Goal: Information Seeking & Learning: Learn about a topic

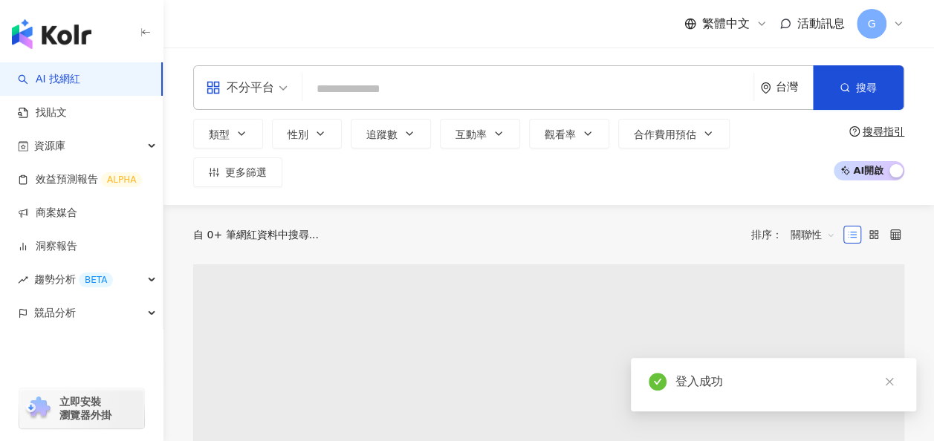
click at [441, 83] on input "search" at bounding box center [527, 89] width 439 height 28
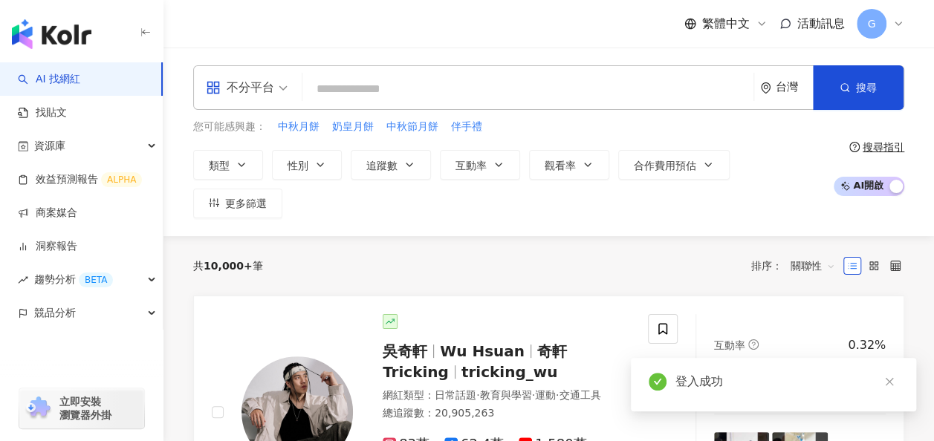
type input "*"
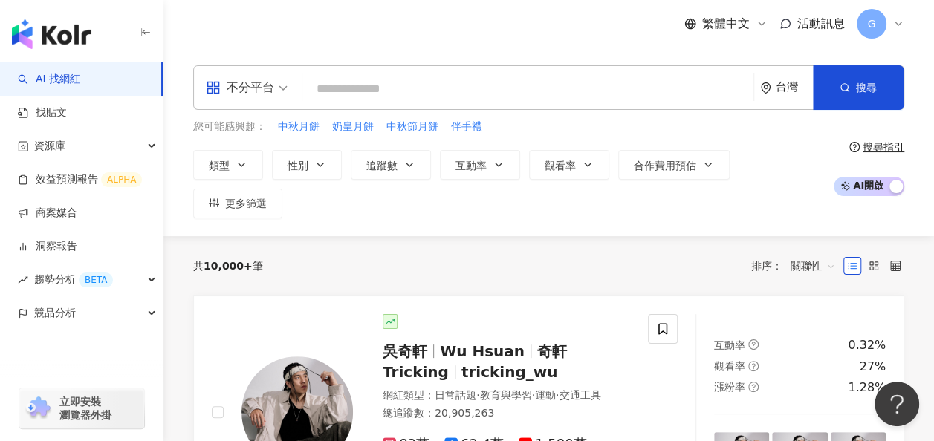
type input "*"
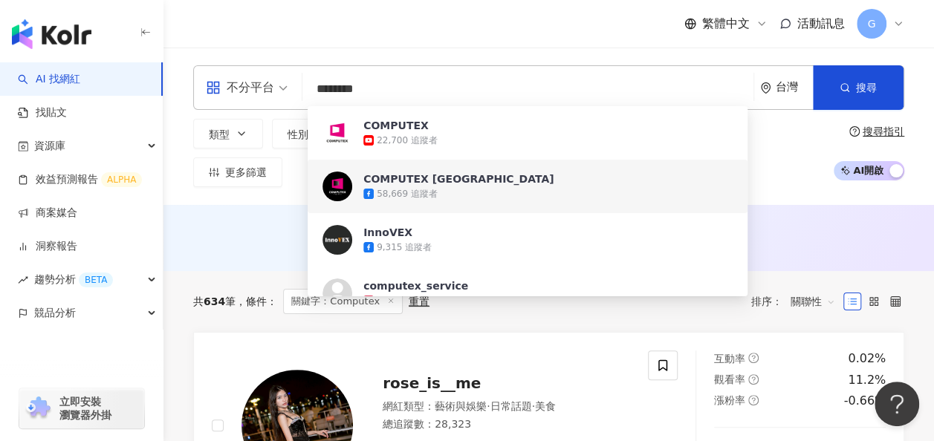
type input "********"
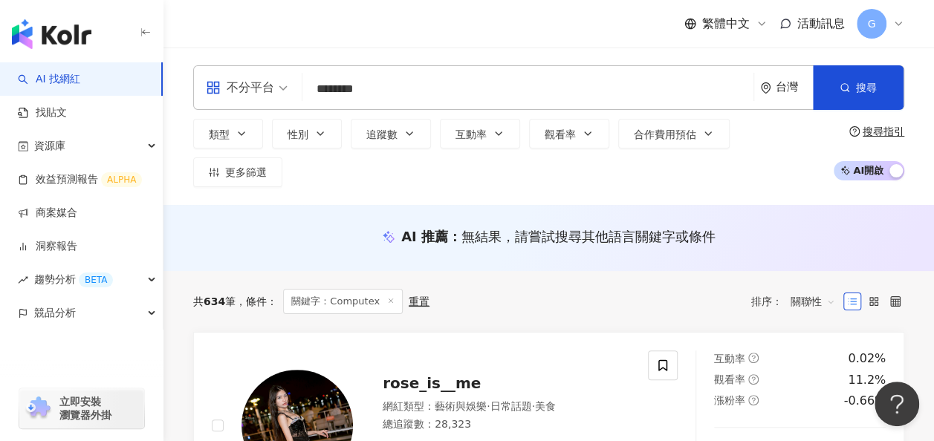
click at [275, 175] on div "不分平台 ******** 台灣 搜尋 bd6ba3bf-83a7-4ee5-9693-1236c3169779 064b8e2f-7c35-498f-af8…" at bounding box center [548, 126] width 770 height 157
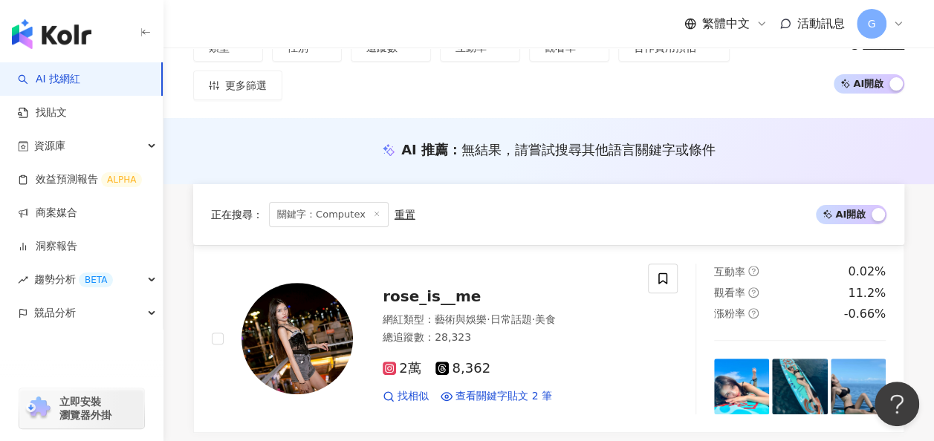
scroll to position [74, 0]
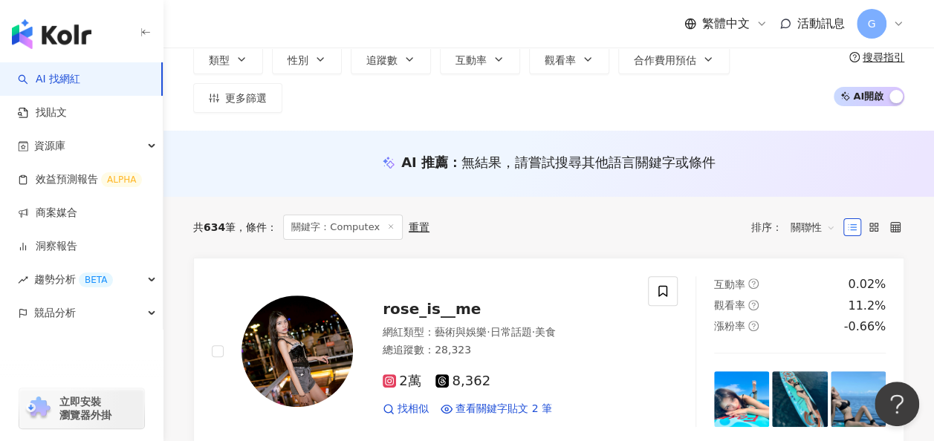
click at [812, 215] on span "關聯性" at bounding box center [812, 227] width 45 height 24
click at [827, 215] on span "關聯性" at bounding box center [812, 227] width 45 height 24
click at [801, 370] on div "關鍵字" at bounding box center [812, 370] width 37 height 16
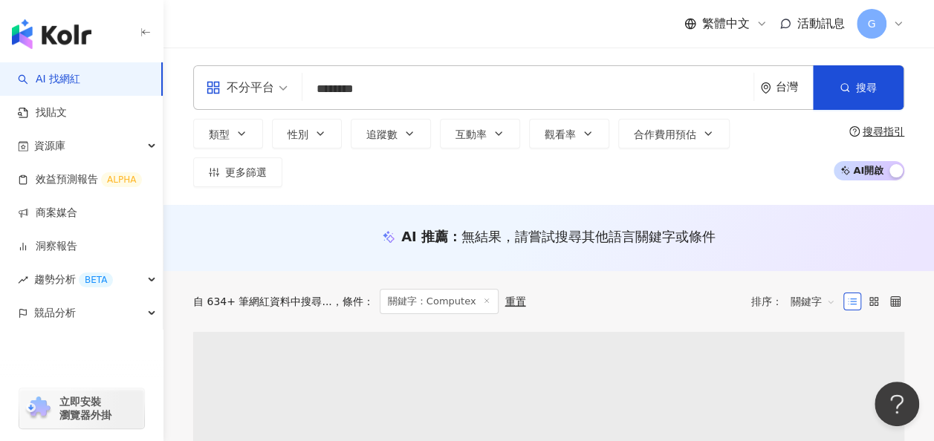
scroll to position [74, 0]
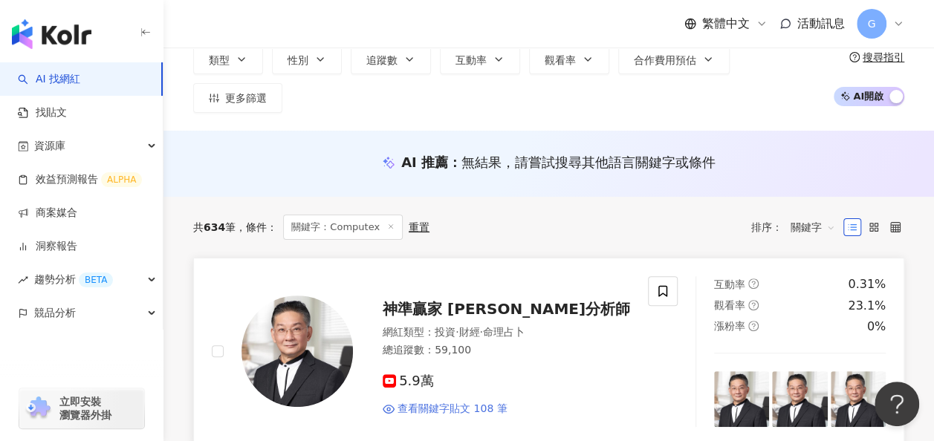
drag, startPoint x: 446, startPoint y: 299, endPoint x: 445, endPoint y: 392, distance: 93.6
click at [445, 402] on span "查看關鍵字貼文 108 筆" at bounding box center [452, 409] width 110 height 15
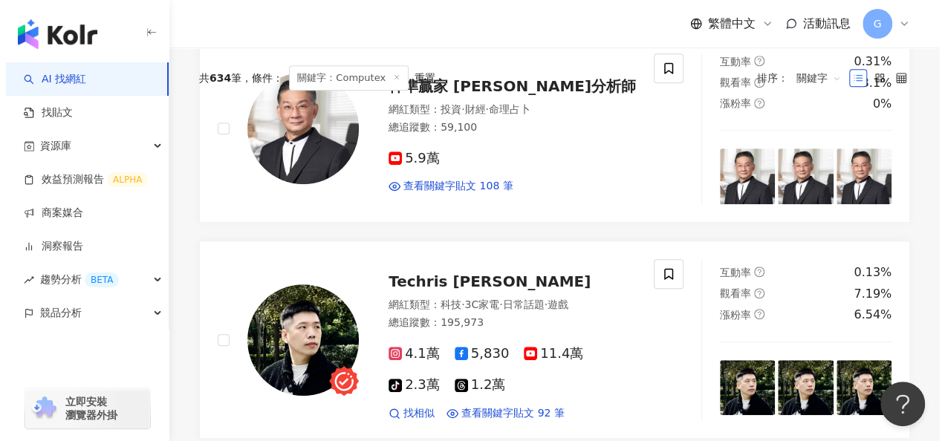
scroll to position [0, 0]
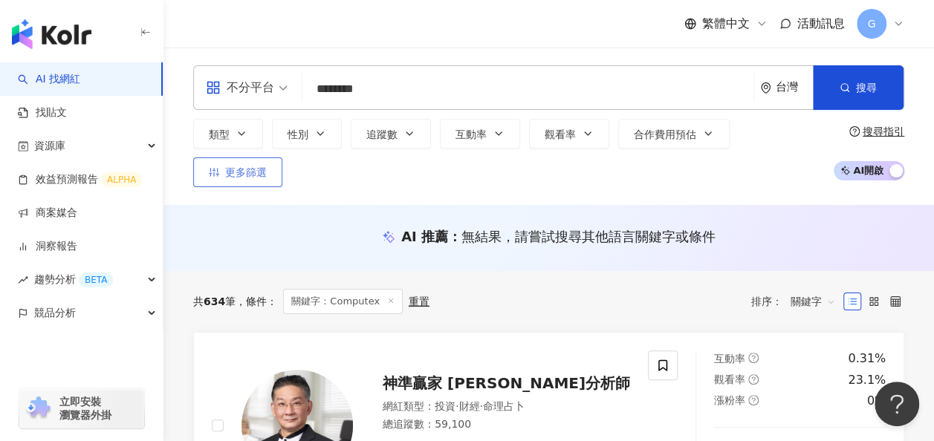
click at [267, 166] on span "更多篩選" at bounding box center [246, 172] width 42 height 12
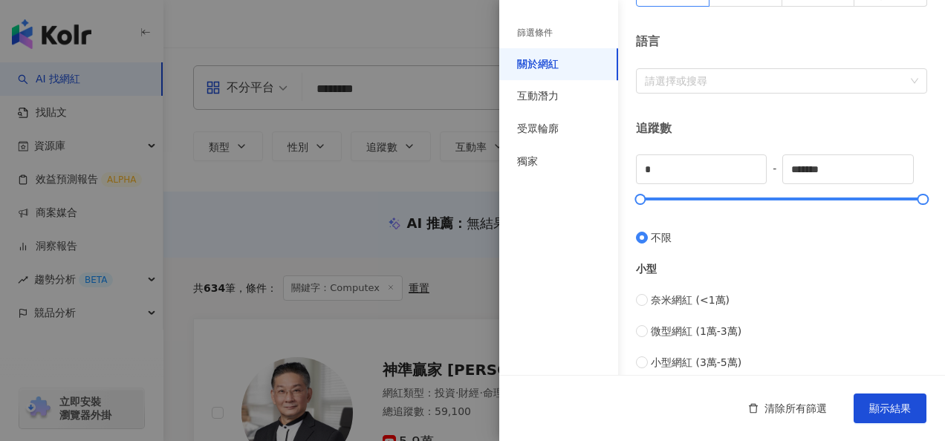
scroll to position [223, 0]
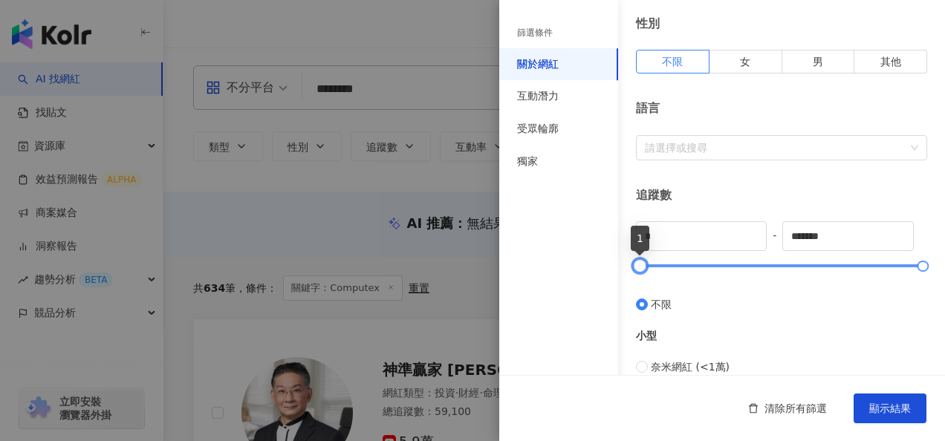
click at [638, 262] on div at bounding box center [640, 266] width 8 height 8
click at [706, 264] on div at bounding box center [781, 265] width 283 height 9
drag, startPoint x: 706, startPoint y: 264, endPoint x: 636, endPoint y: 264, distance: 69.8
click at [636, 264] on div at bounding box center [640, 266] width 8 height 8
click at [640, 267] on div at bounding box center [640, 266] width 8 height 8
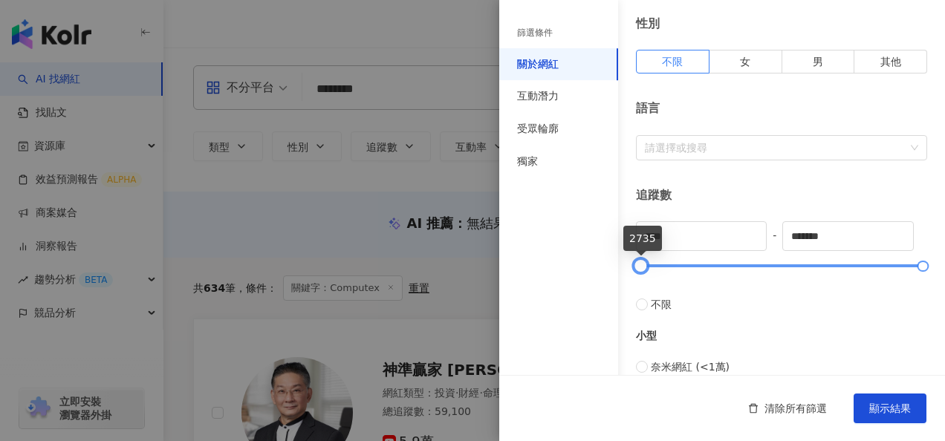
click at [643, 267] on div at bounding box center [640, 266] width 8 height 8
type input "*"
click at [588, 135] on div "受眾輪廓" at bounding box center [558, 129] width 119 height 33
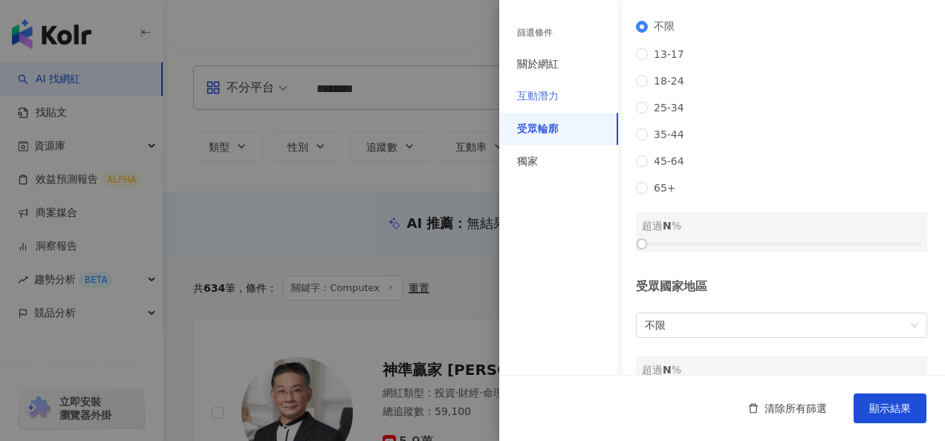
click at [575, 105] on div "互動潛力" at bounding box center [558, 96] width 119 height 33
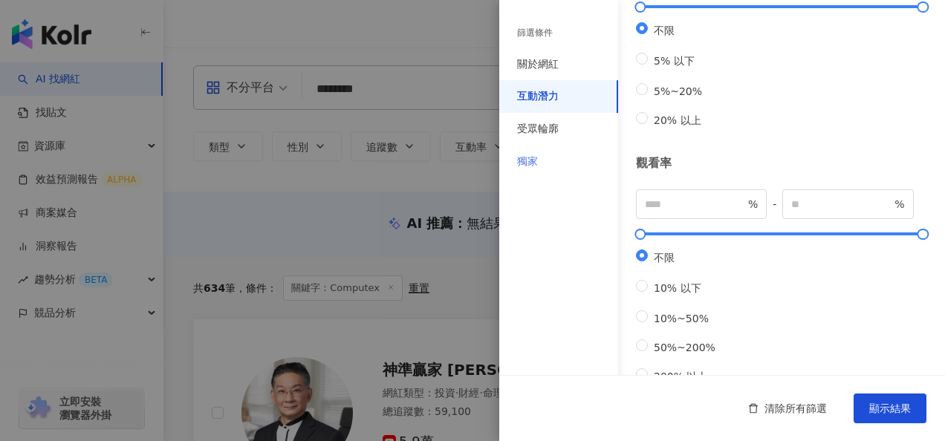
click at [567, 161] on div "獨家" at bounding box center [558, 162] width 119 height 33
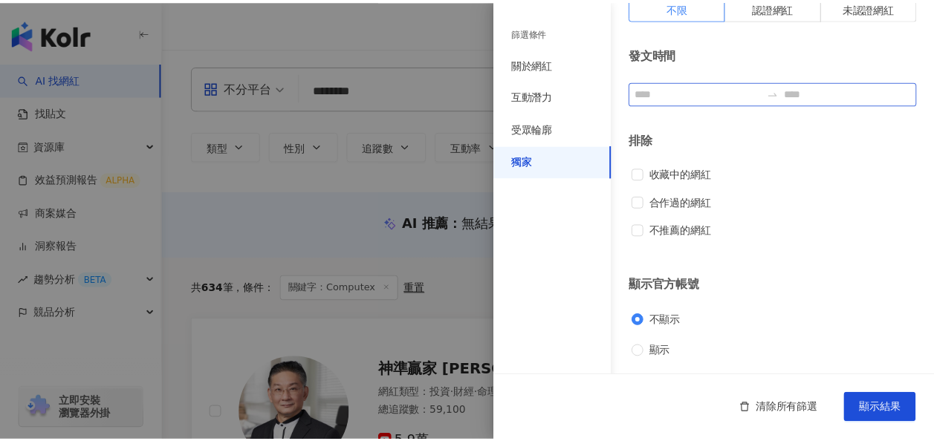
scroll to position [0, 0]
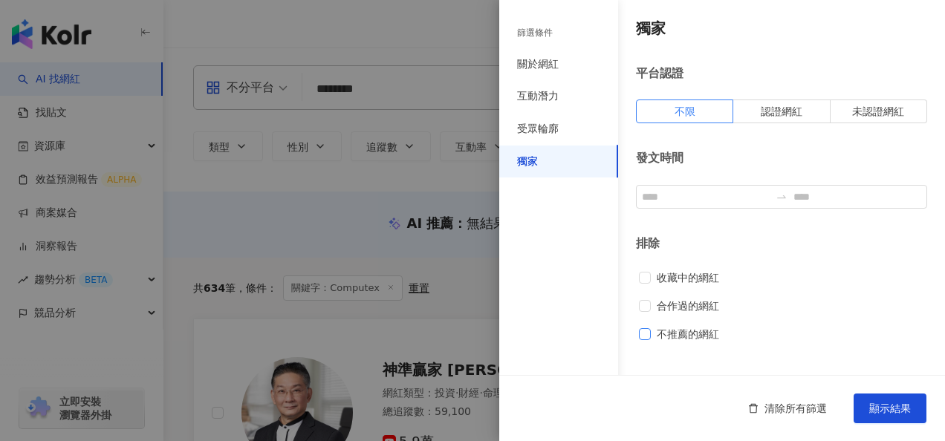
click at [692, 333] on span "不推薦的網紅" at bounding box center [688, 334] width 74 height 16
click at [879, 418] on button "顯示結果" at bounding box center [889, 409] width 73 height 30
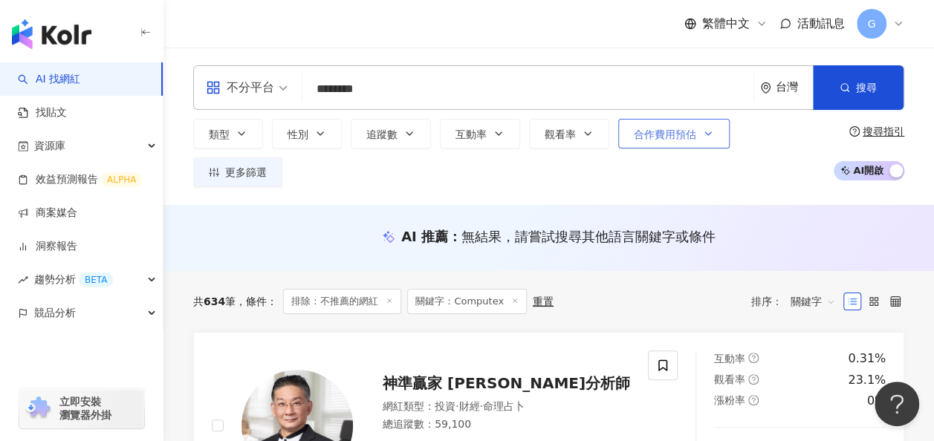
click at [645, 140] on span "合作費用預估" at bounding box center [665, 134] width 62 height 12
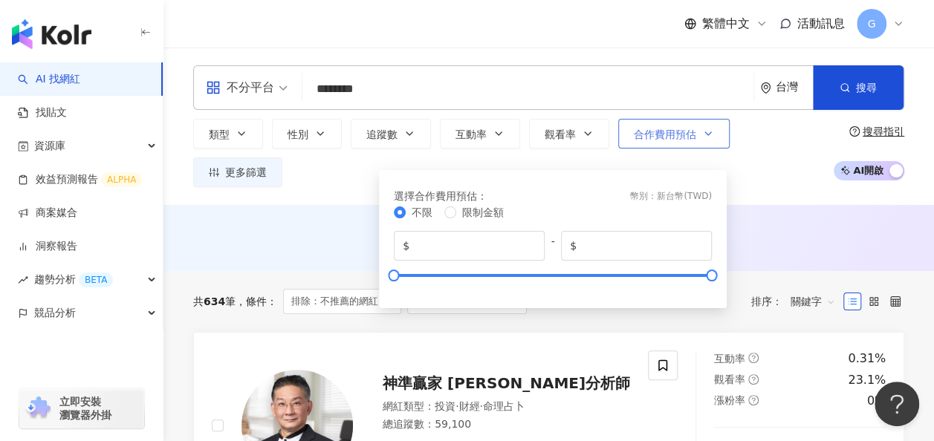
click at [645, 140] on span "合作費用預估" at bounding box center [665, 134] width 62 height 12
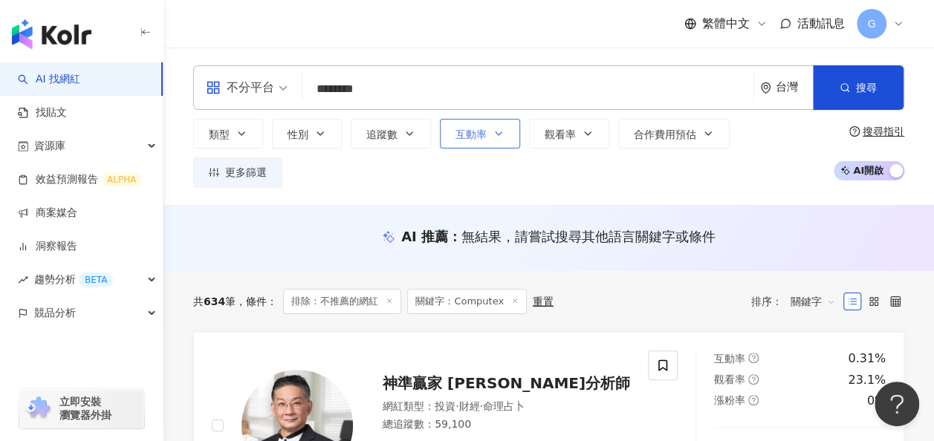
click at [456, 140] on span "互動率" at bounding box center [470, 134] width 31 height 12
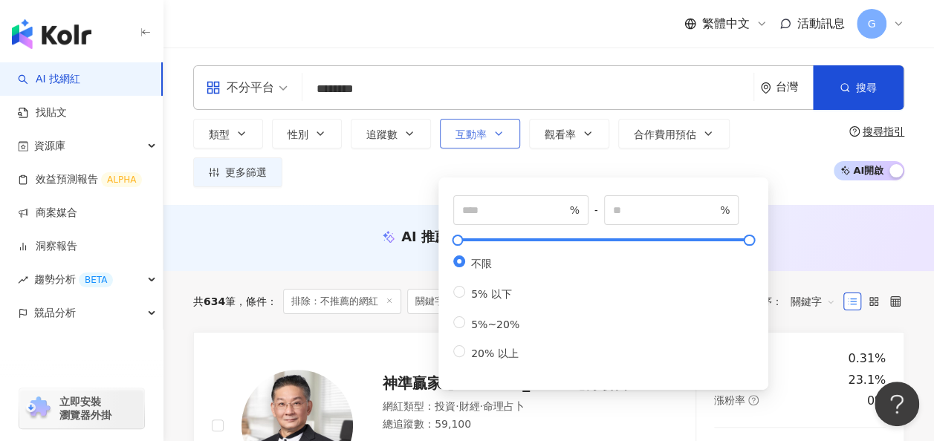
click at [465, 140] on span "互動率" at bounding box center [470, 134] width 31 height 12
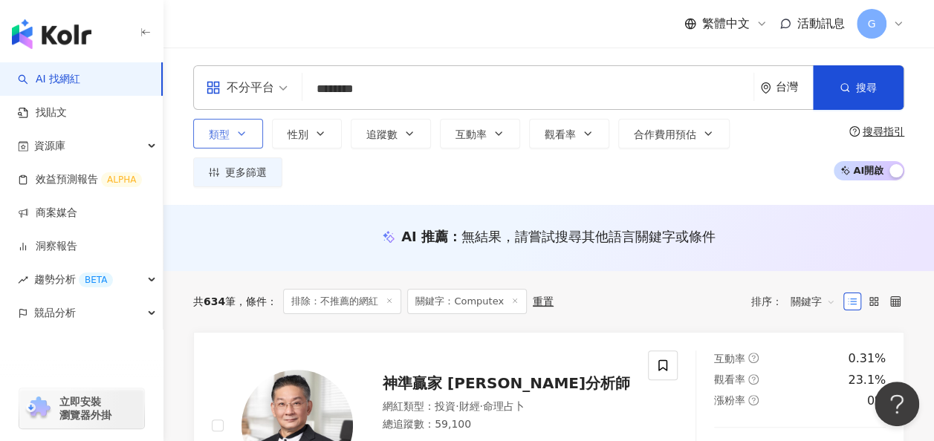
click at [258, 146] on button "類型" at bounding box center [228, 134] width 70 height 30
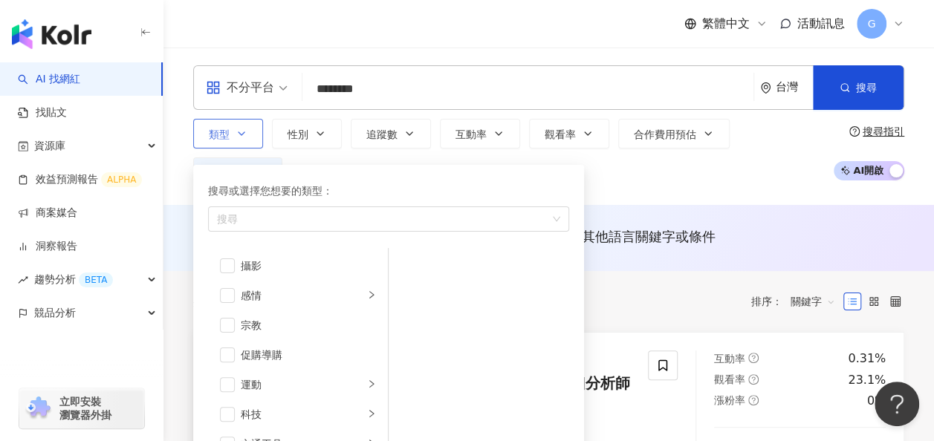
scroll to position [514, 0]
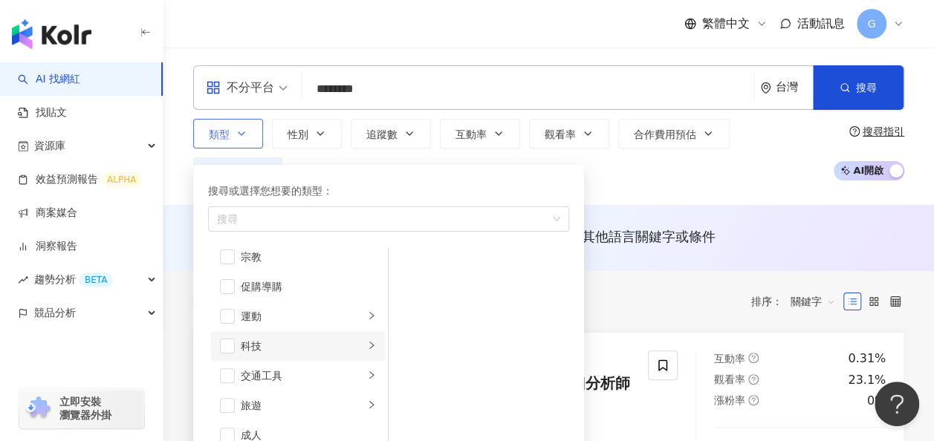
click at [280, 354] on div "科技" at bounding box center [302, 346] width 123 height 16
click at [401, 273] on span "button" at bounding box center [407, 265] width 15 height 15
click at [643, 273] on div "共 634 筆 條件 ： 排除：不推薦的網紅 關鍵字：Computex 重置 排序： 關鍵字" at bounding box center [548, 301] width 711 height 61
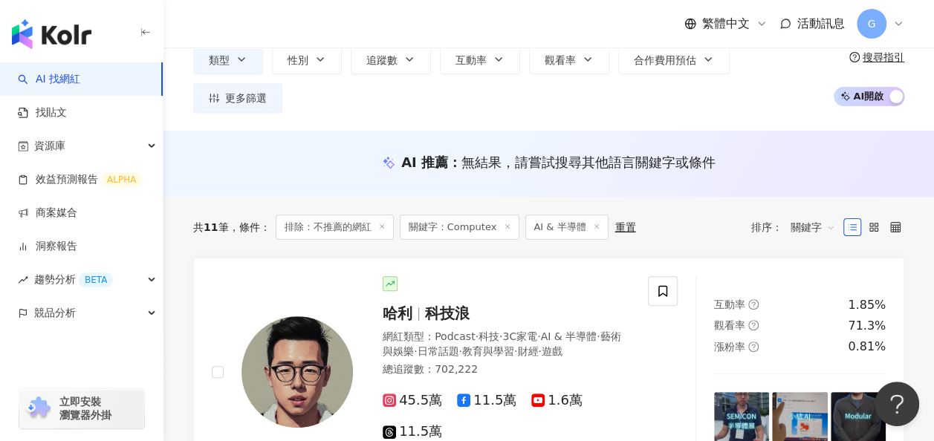
scroll to position [297, 0]
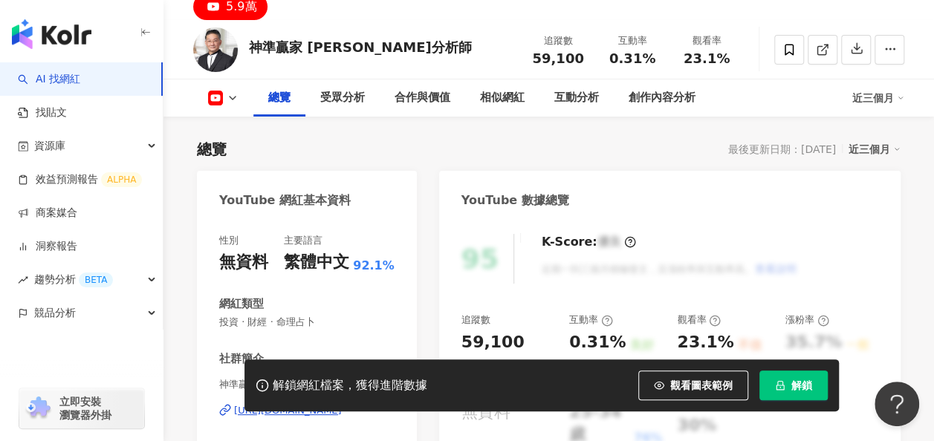
scroll to position [85, 0]
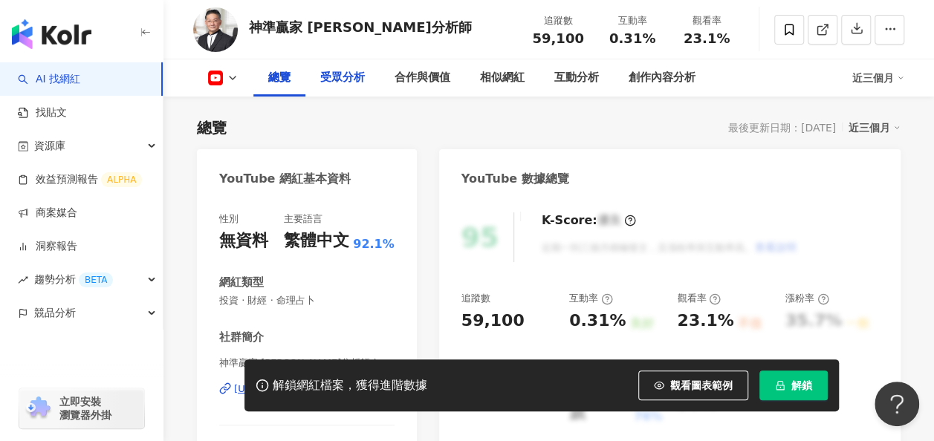
click at [328, 74] on div "受眾分析" at bounding box center [342, 78] width 45 height 18
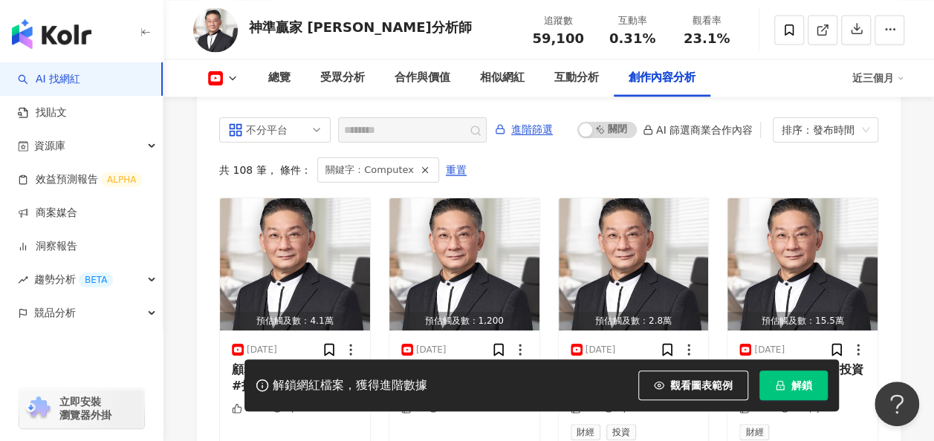
scroll to position [4202, 0]
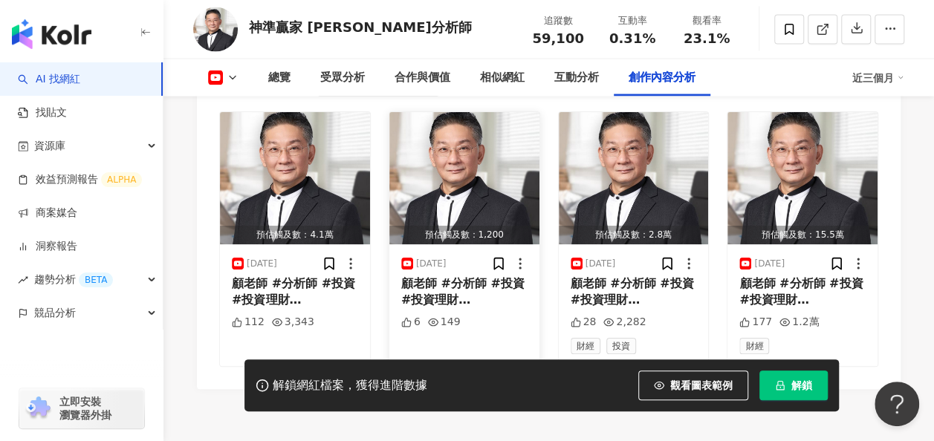
click at [425, 298] on span "顧老師 #分析師 #投資 #投資理財 #" at bounding box center [462, 300] width 123 height 48
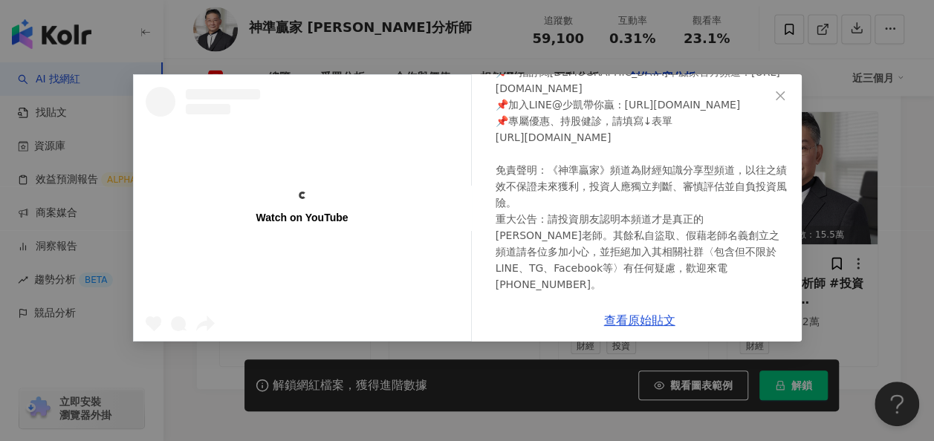
scroll to position [206, 0]
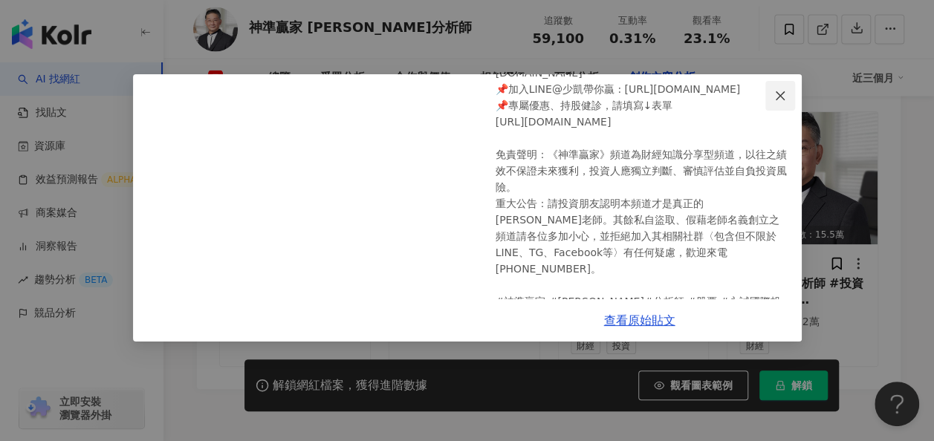
click at [781, 94] on icon "close" at bounding box center [779, 95] width 9 height 9
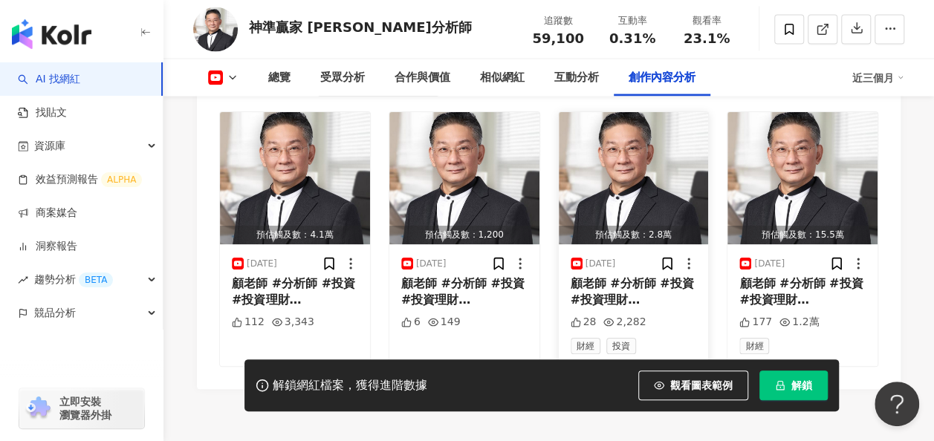
click at [611, 163] on img "button" at bounding box center [633, 178] width 150 height 132
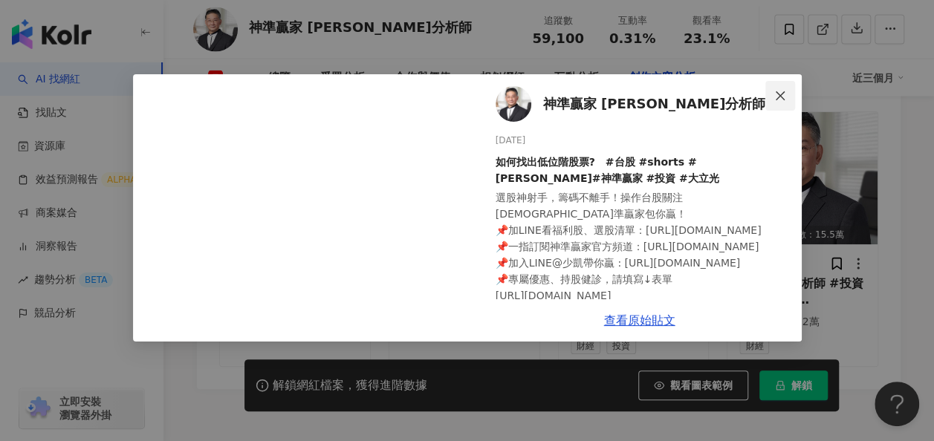
click at [782, 92] on icon "close" at bounding box center [779, 95] width 9 height 9
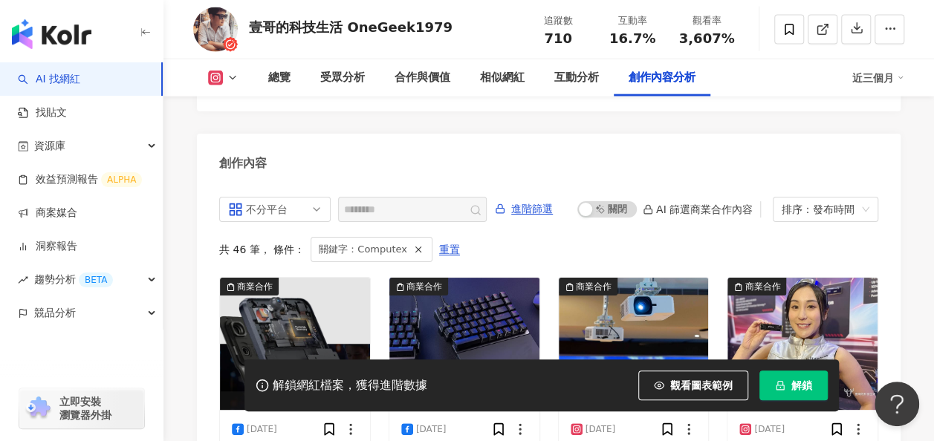
scroll to position [4437, 0]
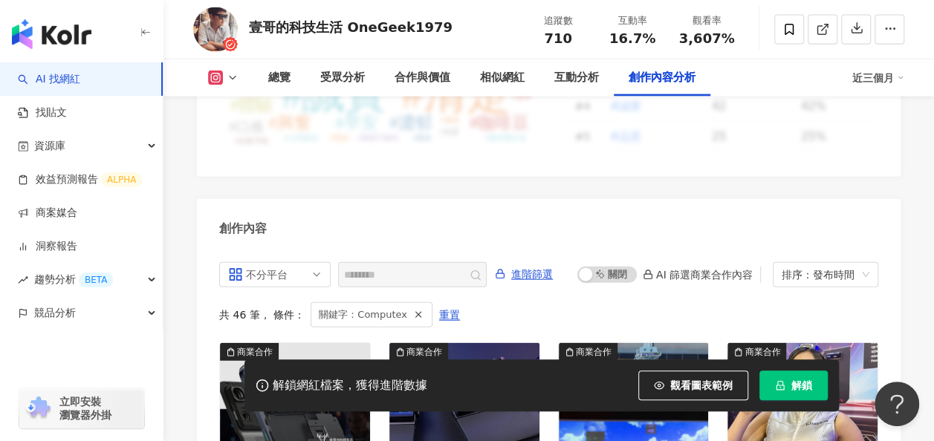
click at [238, 79] on icon at bounding box center [233, 78] width 12 height 12
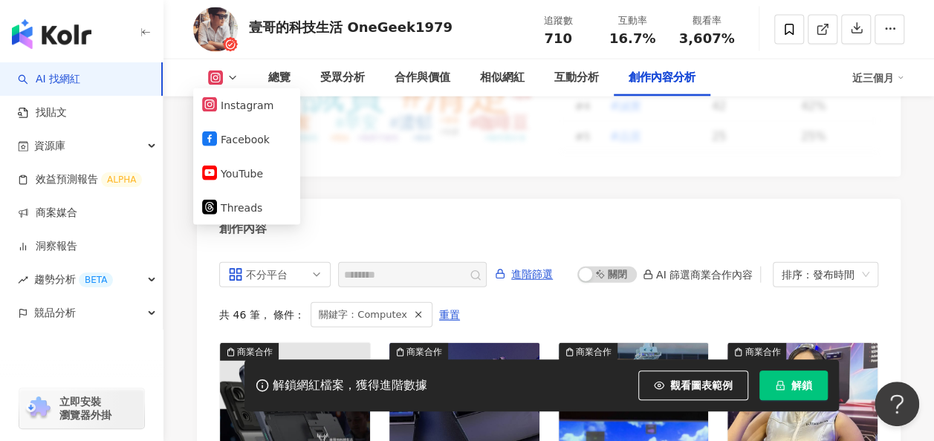
click at [235, 76] on polyline at bounding box center [232, 77] width 6 height 3
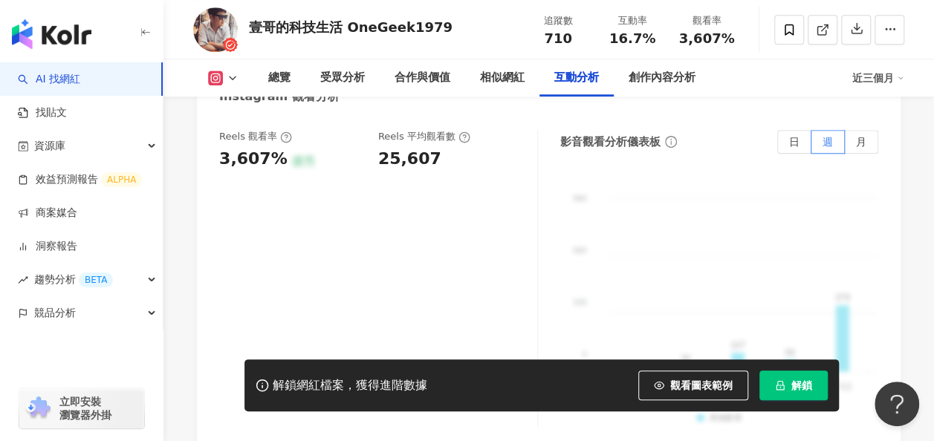
scroll to position [3323, 0]
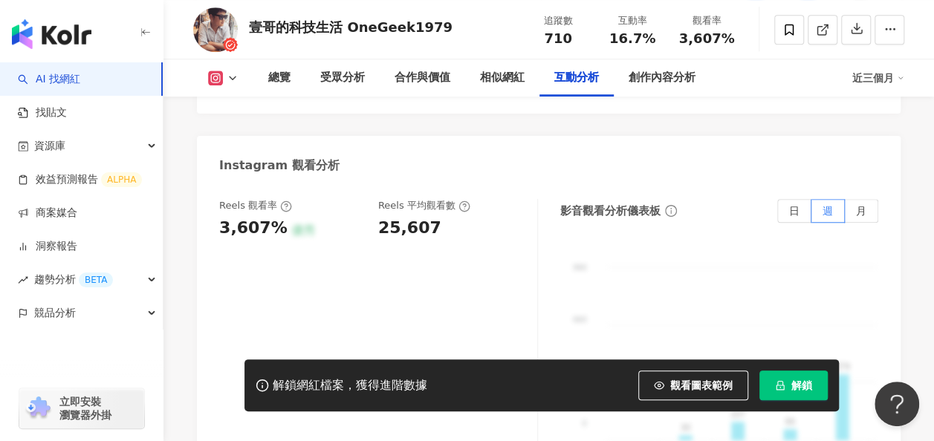
click at [77, 410] on span "立即安裝 瀏覽器外掛" at bounding box center [85, 408] width 52 height 27
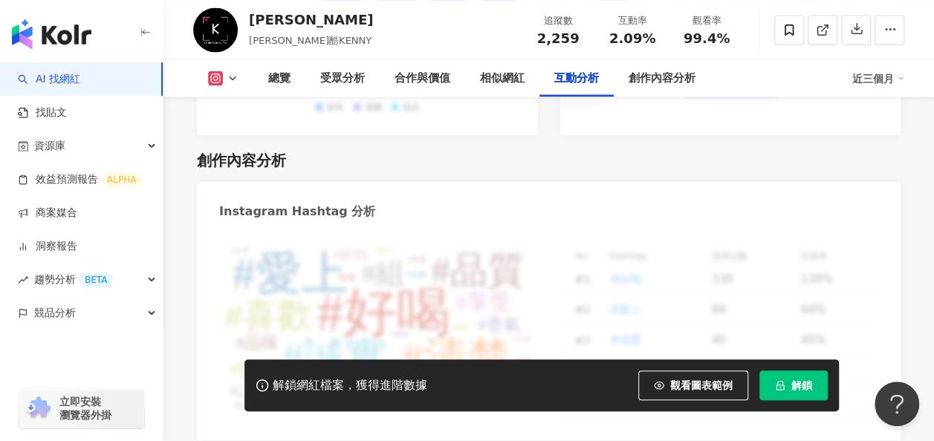
scroll to position [3853, 0]
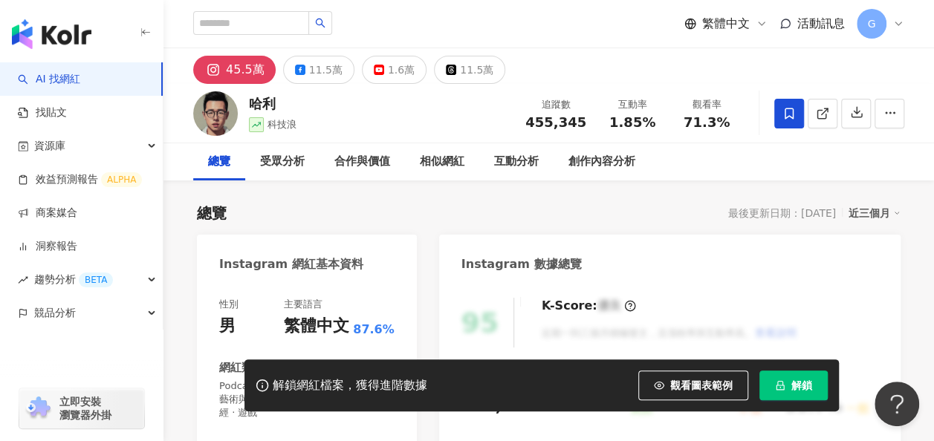
click at [781, 105] on span at bounding box center [789, 114] width 30 height 30
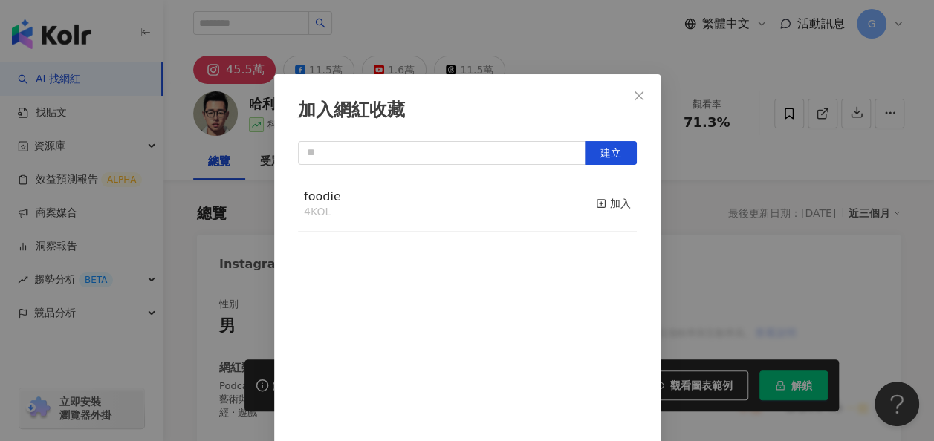
scroll to position [20, 0]
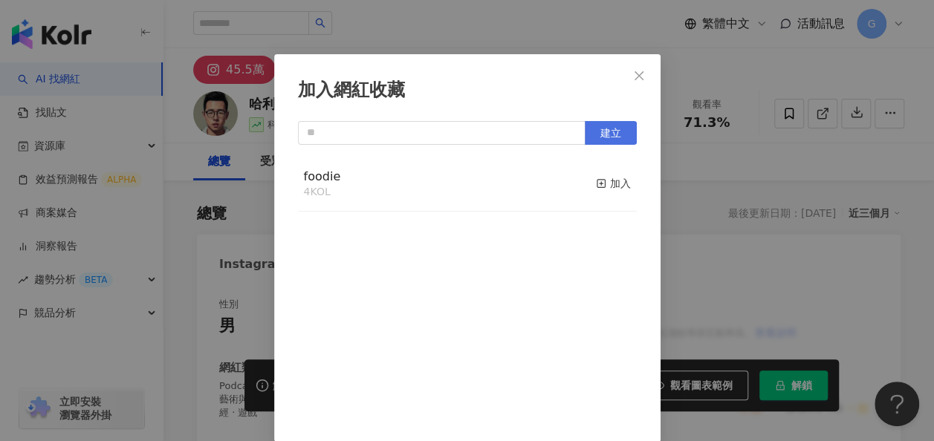
click at [613, 134] on span "建立" at bounding box center [610, 133] width 21 height 12
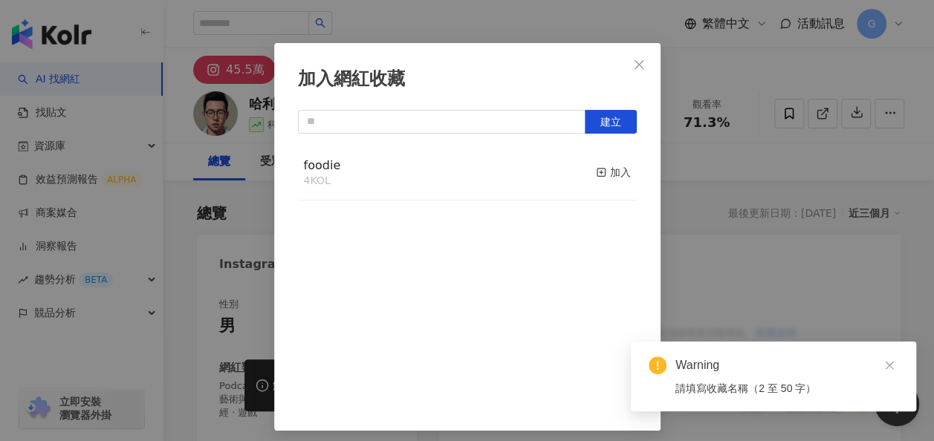
scroll to position [38, 0]
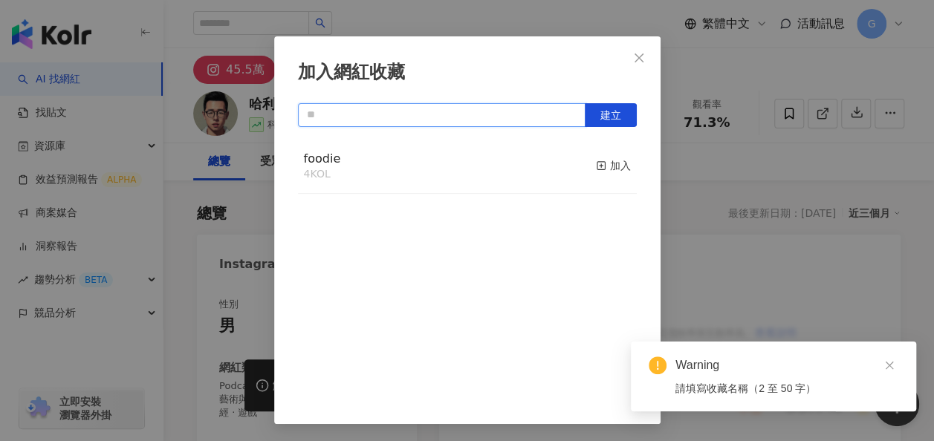
click at [446, 113] on input "text" at bounding box center [441, 115] width 287 height 24
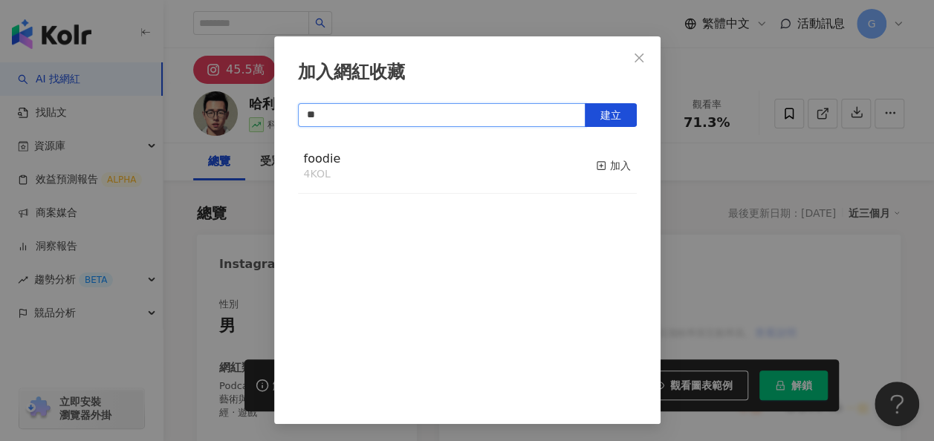
type input "***"
click at [600, 113] on span "建立" at bounding box center [610, 115] width 21 height 12
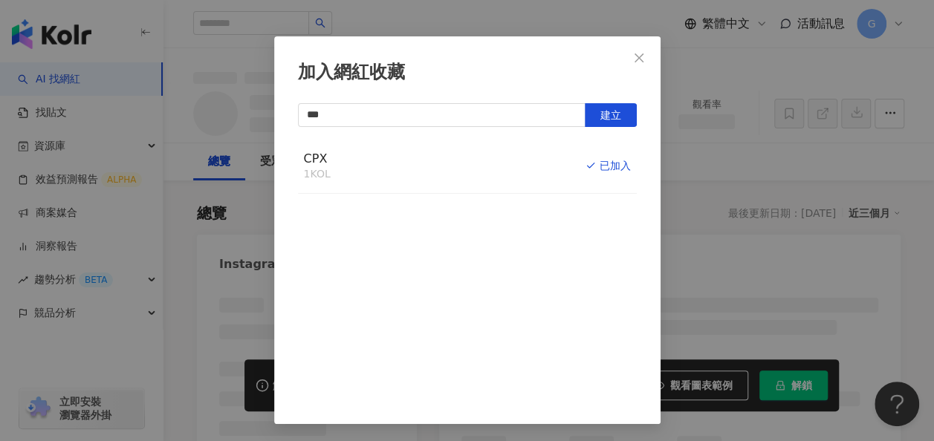
click at [657, 192] on div "加入網紅收藏 *** 建立 CPX 1 KOL 已加入" at bounding box center [467, 220] width 934 height 441
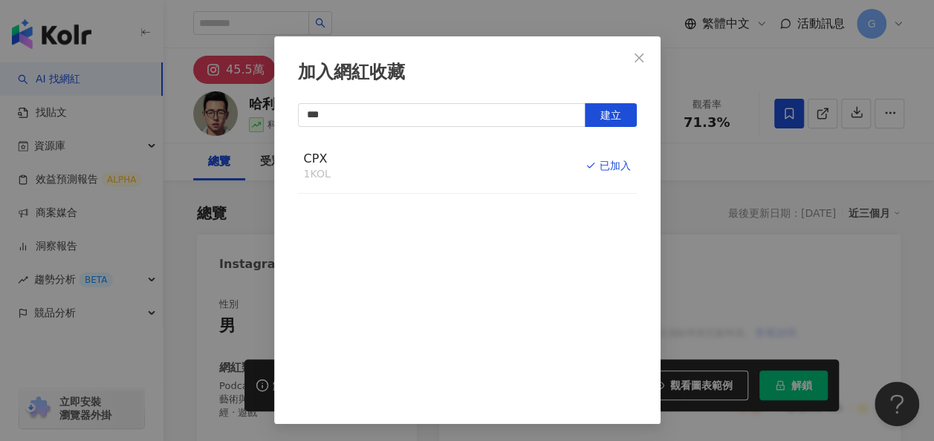
click at [631, 59] on div "加入網紅收藏 *** 建立 CPX 1 KOL 已加入" at bounding box center [467, 220] width 934 height 441
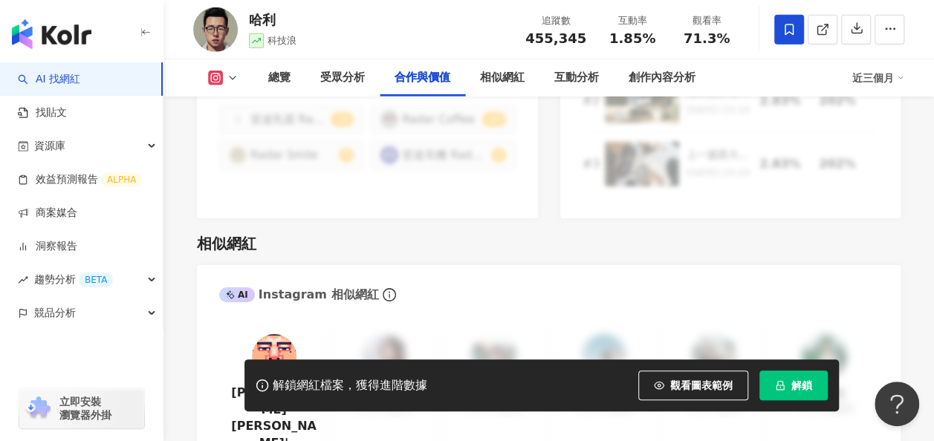
scroll to position [2451, 0]
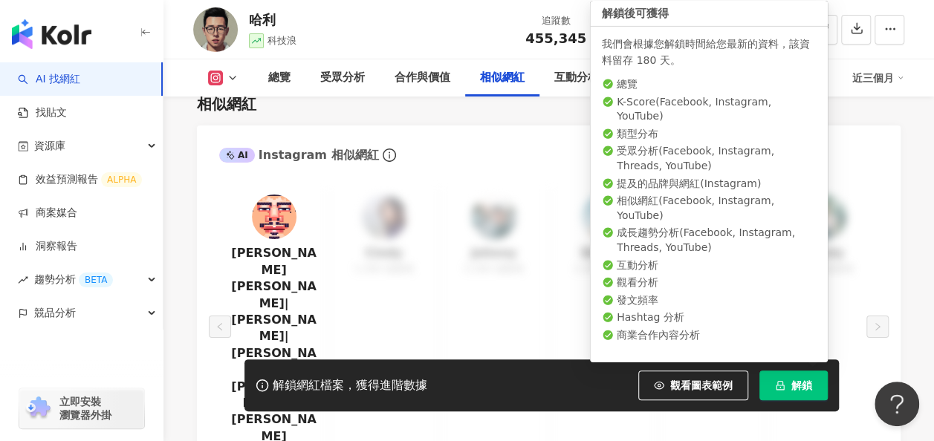
click at [779, 377] on button "解鎖" at bounding box center [793, 386] width 68 height 30
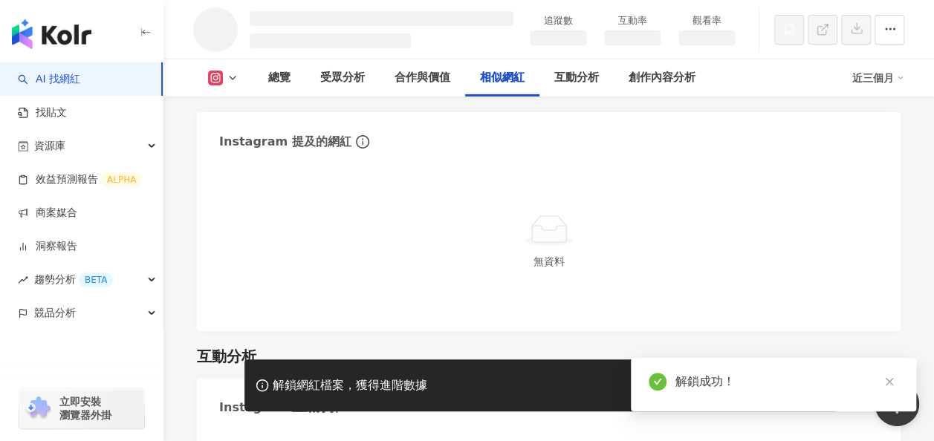
scroll to position [2121, 0]
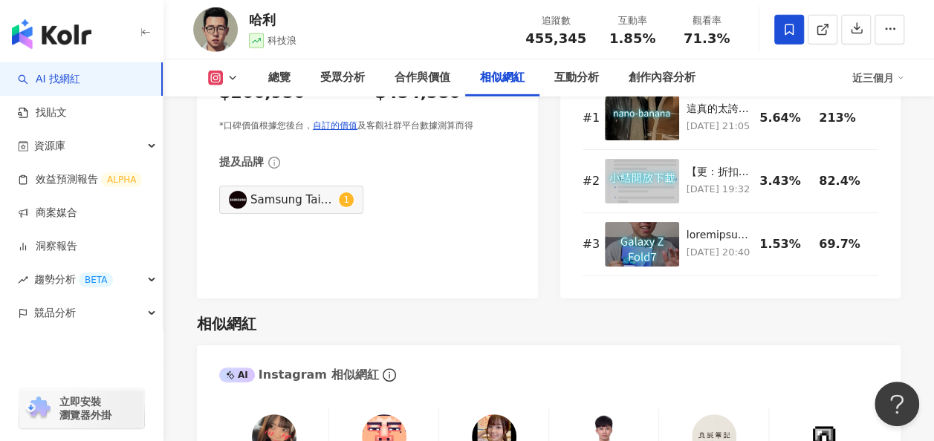
scroll to position [2495, 0]
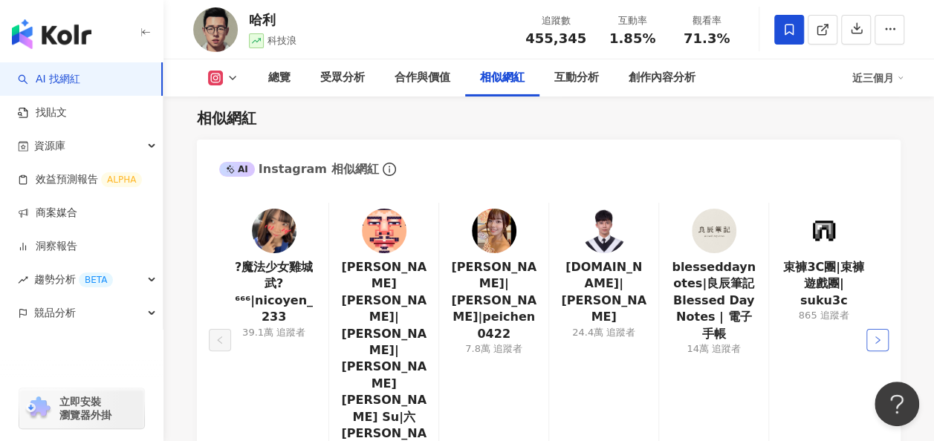
click at [876, 336] on icon "right" at bounding box center [877, 340] width 9 height 9
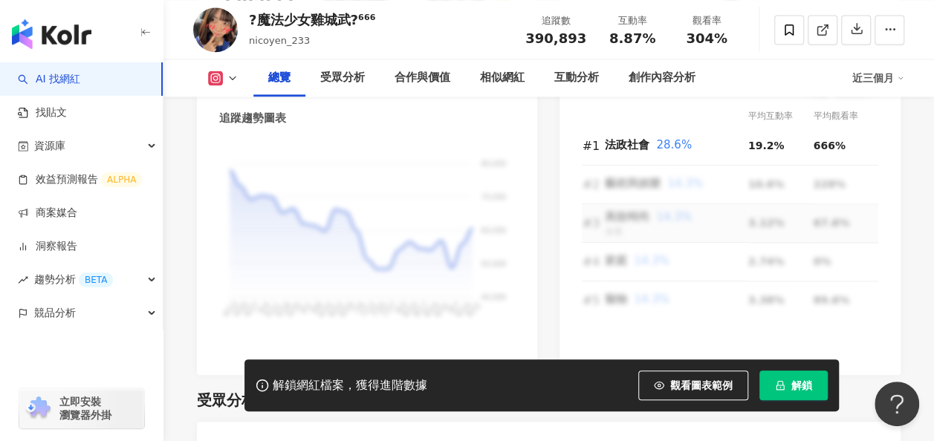
scroll to position [743, 0]
